Goal: Task Accomplishment & Management: Manage account settings

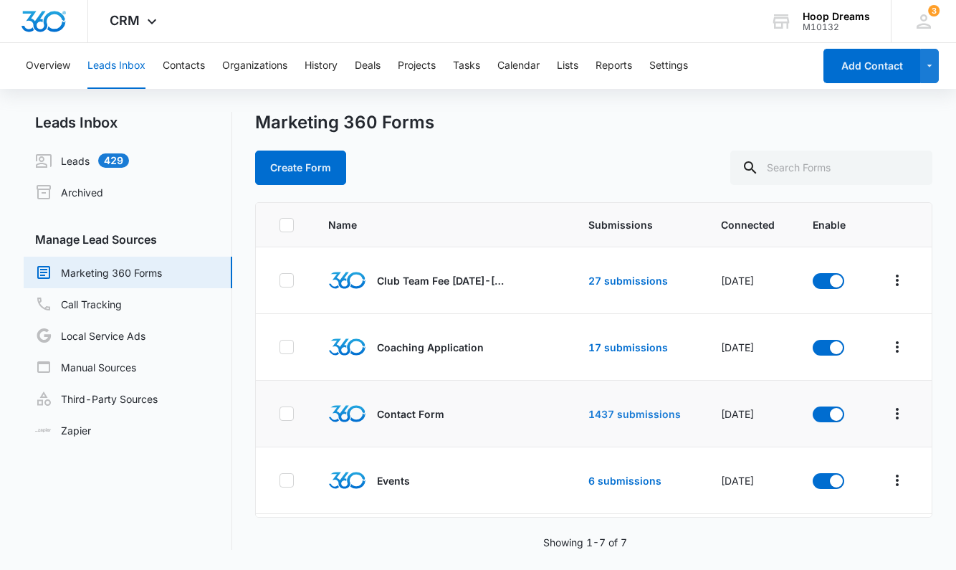
click at [596, 417] on link "1437 submissions" at bounding box center [635, 414] width 92 height 12
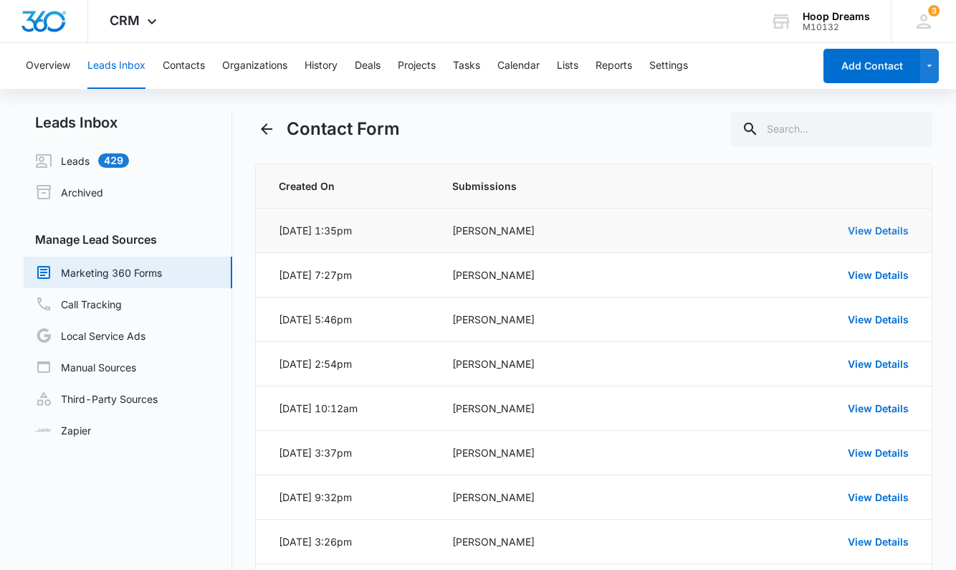
click at [860, 229] on link "View Details" at bounding box center [878, 230] width 61 height 12
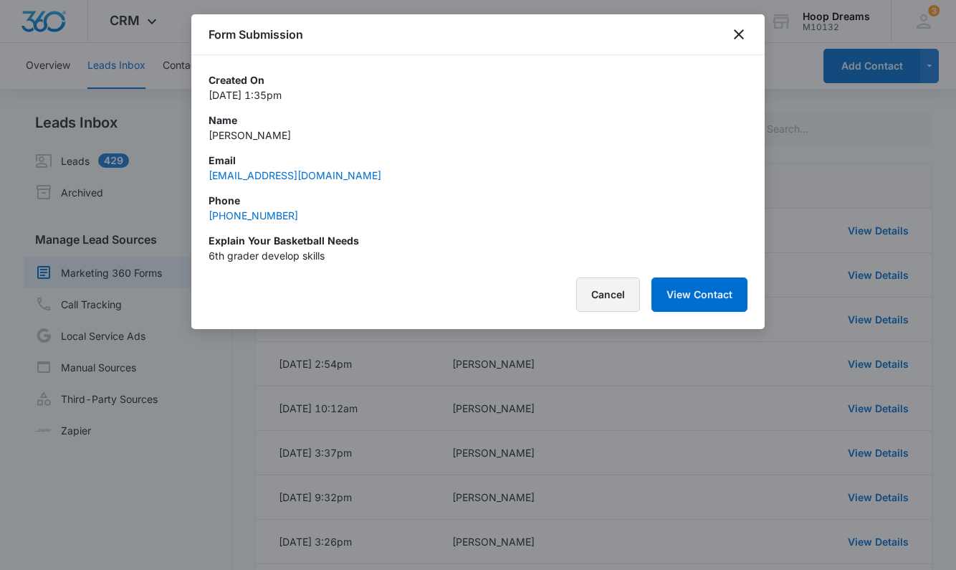
click at [609, 294] on button "Cancel" at bounding box center [608, 294] width 64 height 34
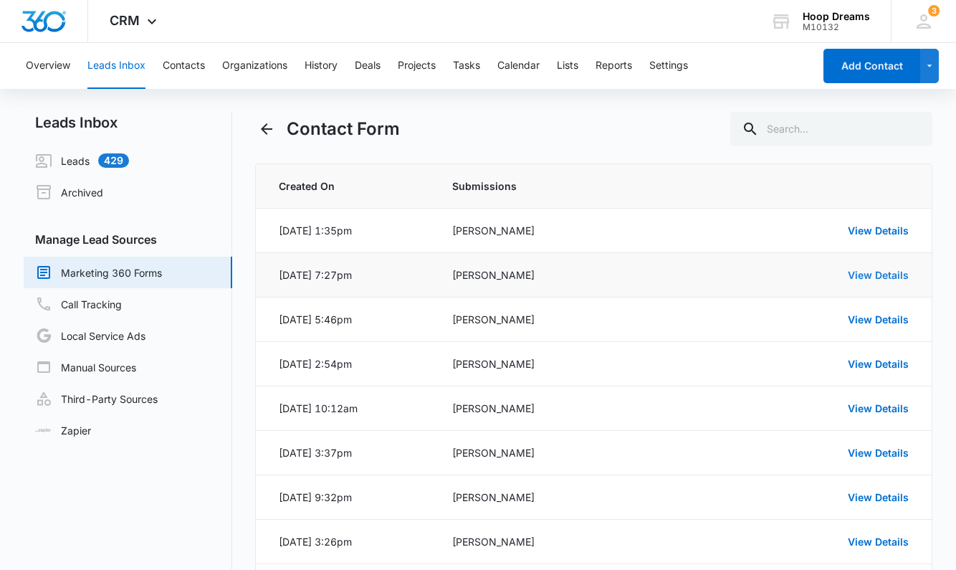
click at [900, 275] on link "View Details" at bounding box center [878, 275] width 61 height 12
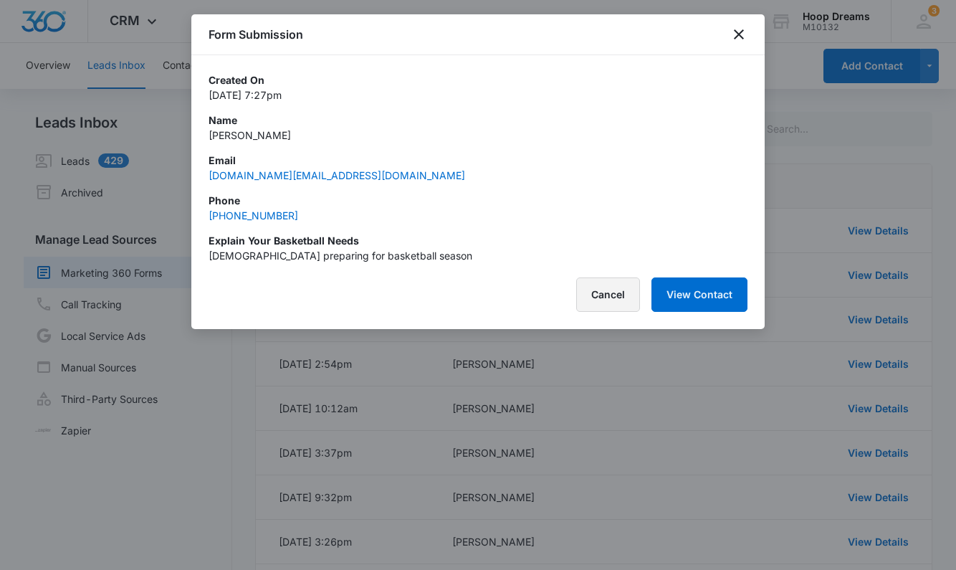
click at [602, 293] on button "Cancel" at bounding box center [608, 294] width 64 height 34
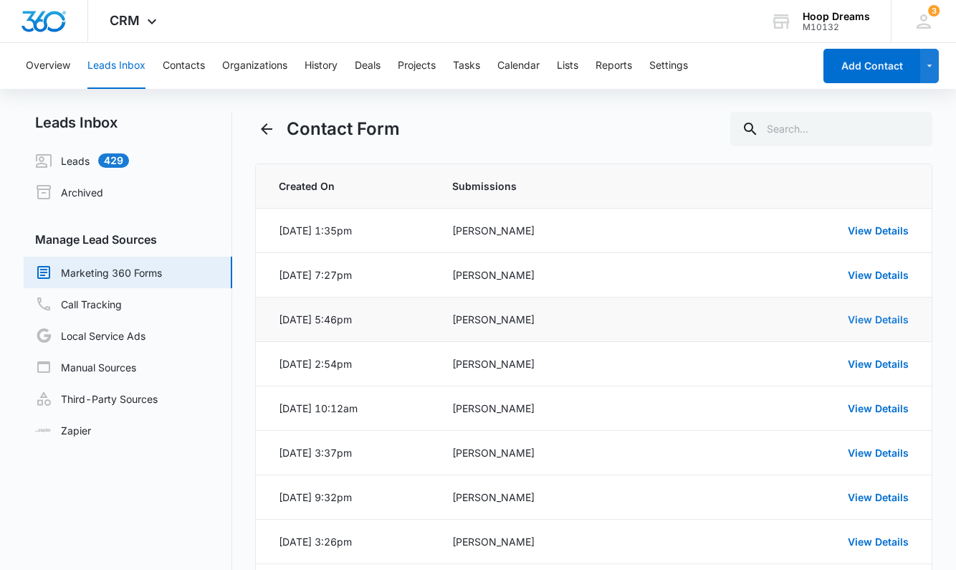
click at [891, 320] on link "View Details" at bounding box center [878, 319] width 61 height 12
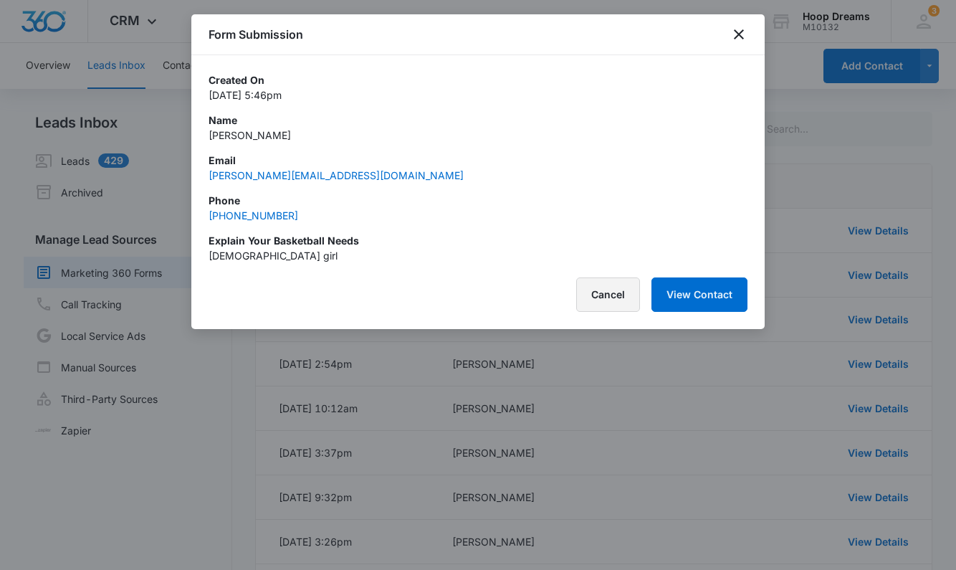
click at [610, 292] on button "Cancel" at bounding box center [608, 294] width 64 height 34
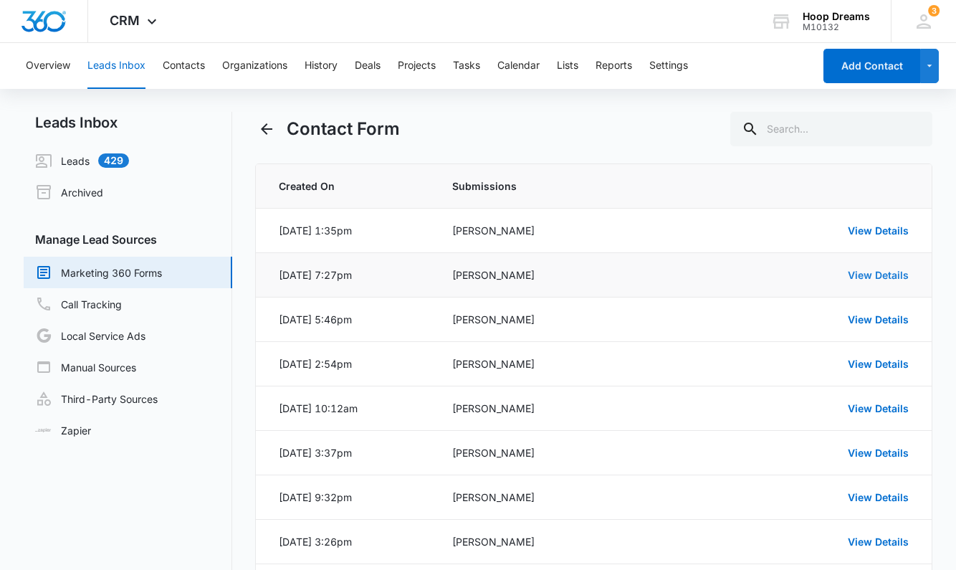
click at [867, 279] on link "View Details" at bounding box center [878, 275] width 61 height 12
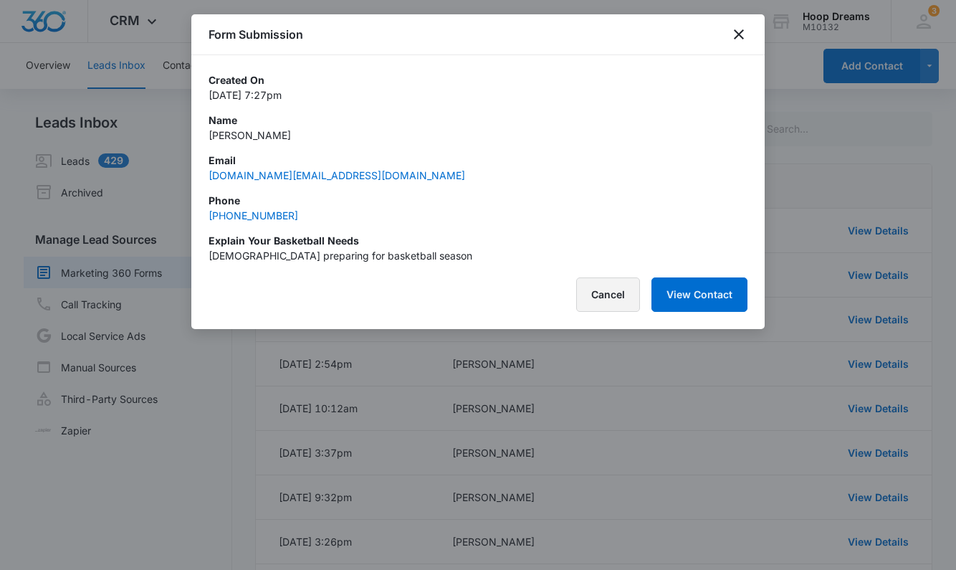
click at [609, 300] on button "Cancel" at bounding box center [608, 294] width 64 height 34
